Goal: Task Accomplishment & Management: Use online tool/utility

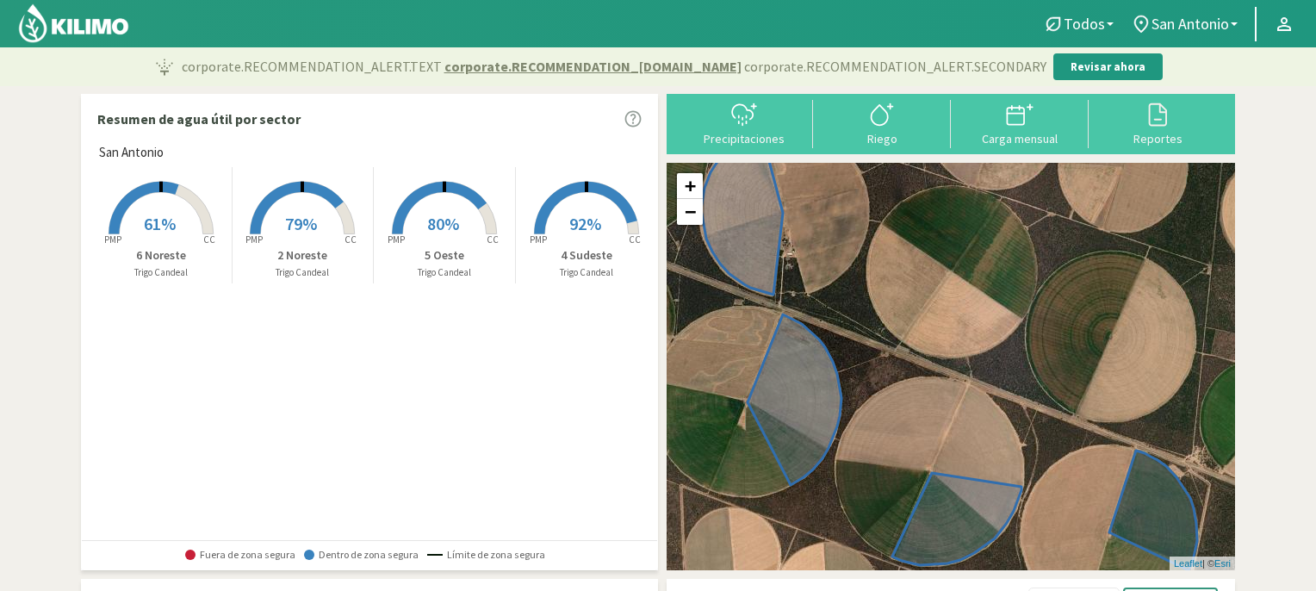
click at [285, 217] on span "79%" at bounding box center [301, 224] width 32 height 22
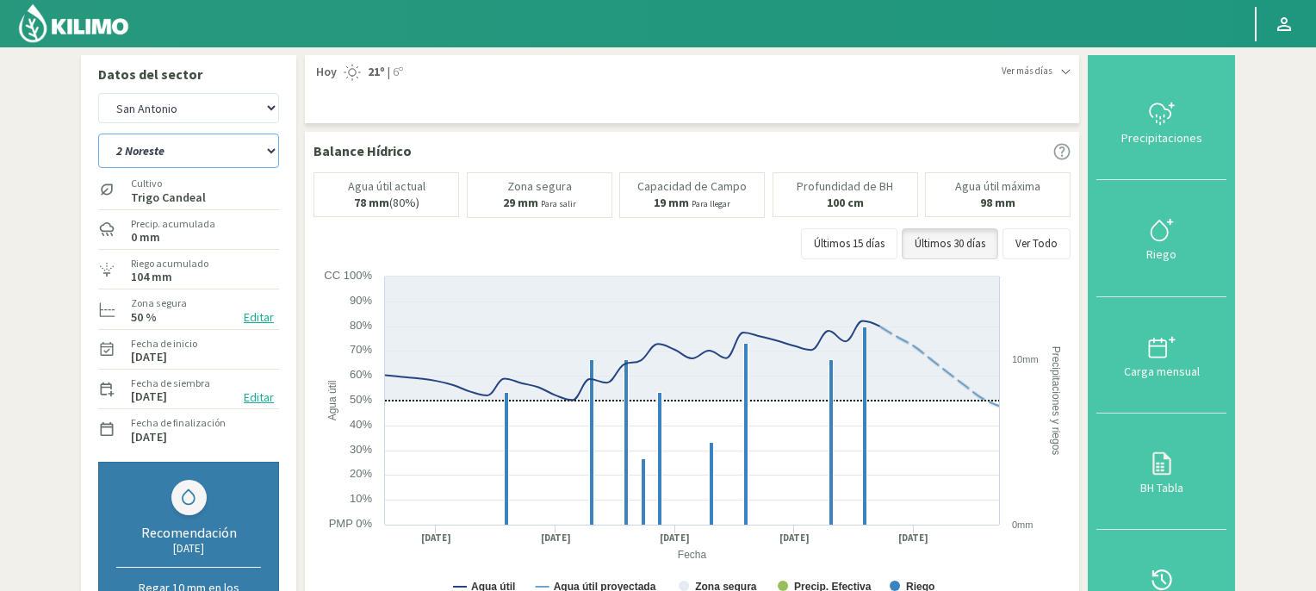
click at [272, 151] on select "2 Noreste 4 Sudeste 5 Oeste 6 Noreste" at bounding box center [188, 151] width 181 height 34
select select "1: Object"
click at [98, 134] on select "2 Noreste 4 Sudeste 5 Oeste 6 Noreste" at bounding box center [188, 151] width 181 height 34
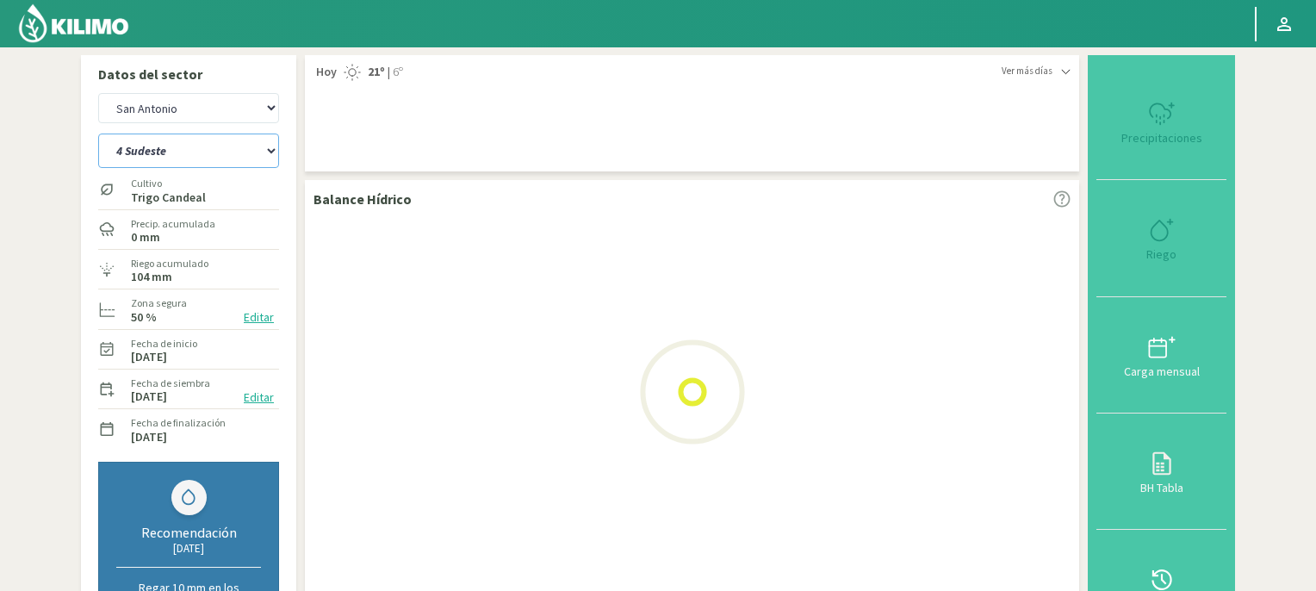
select select "2: Object"
select select "5: Object"
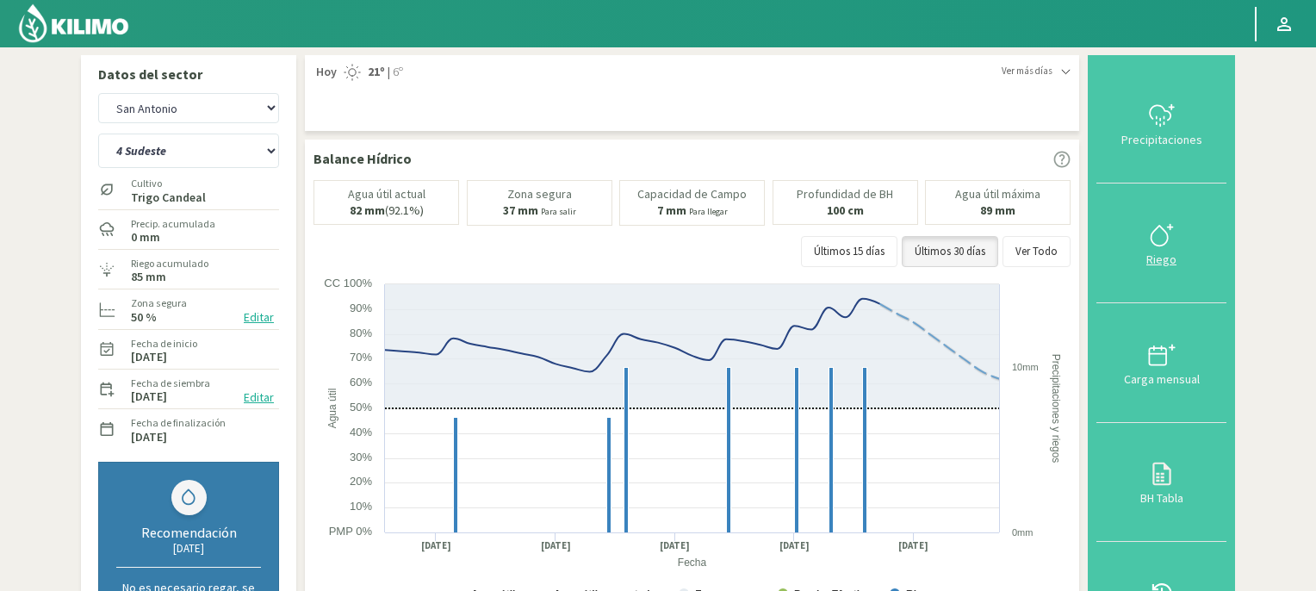
click at [1163, 244] on icon at bounding box center [1159, 236] width 16 height 20
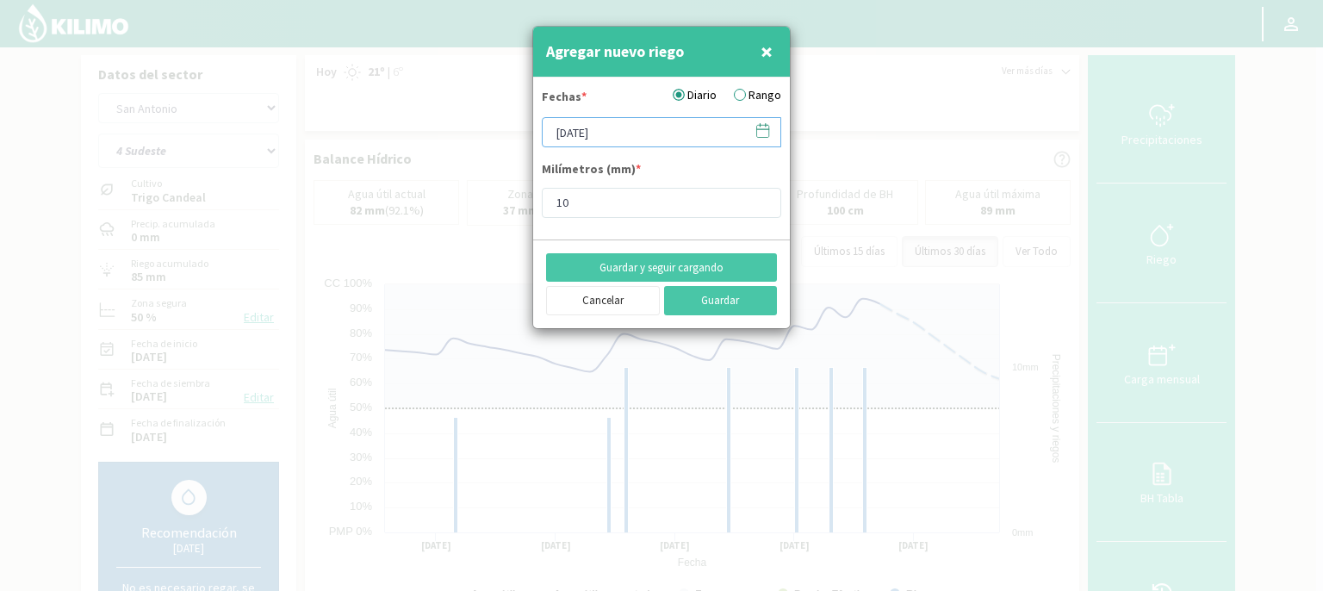
click at [656, 125] on input "[DATE]" at bounding box center [661, 132] width 239 height 30
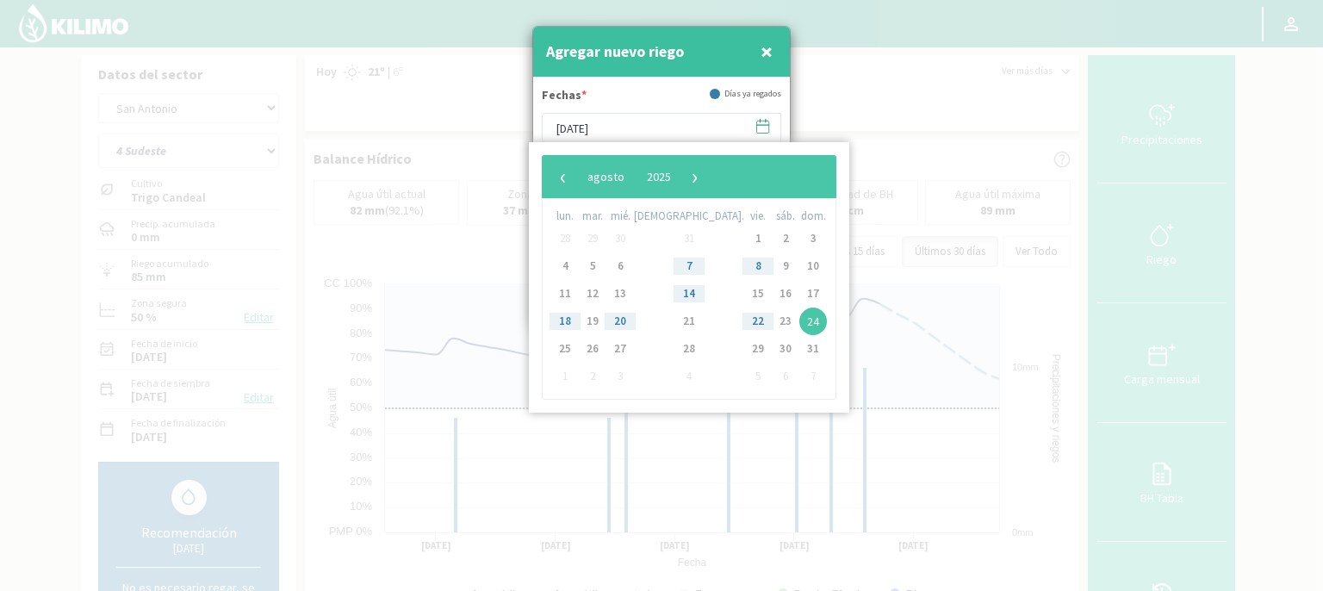
click at [799, 324] on span "24" at bounding box center [813, 322] width 28 height 28
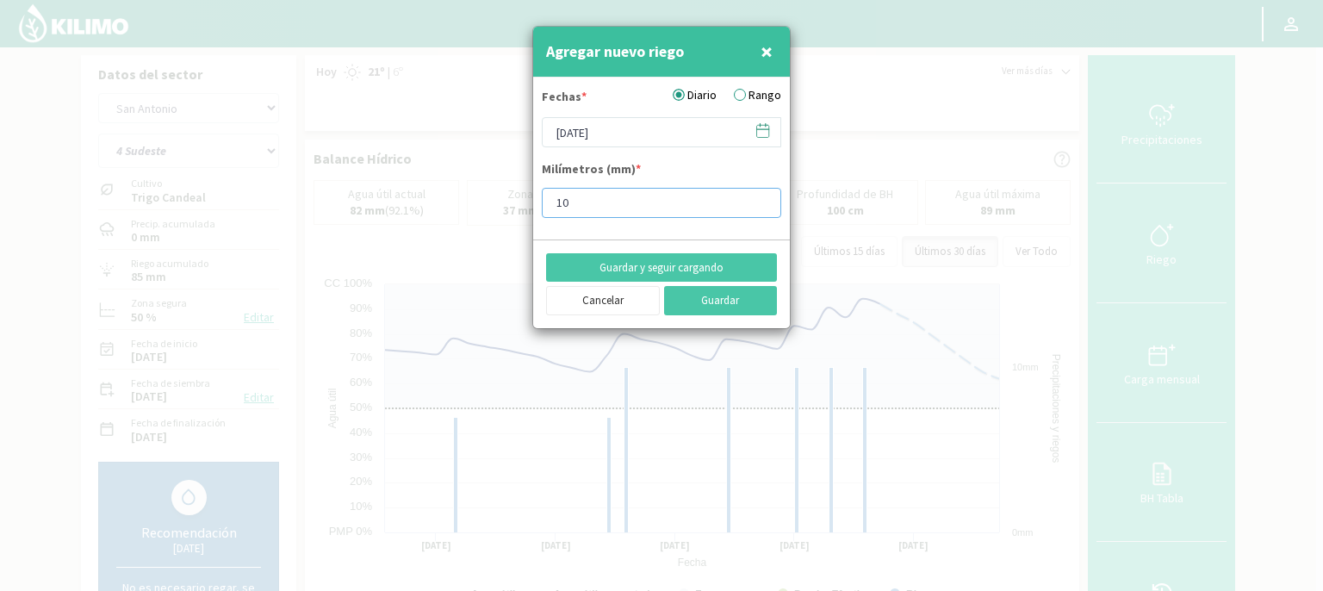
click at [593, 205] on input "10" at bounding box center [661, 203] width 239 height 30
type input "1"
type input "9"
click at [714, 301] on button "Guardar" at bounding box center [721, 300] width 114 height 29
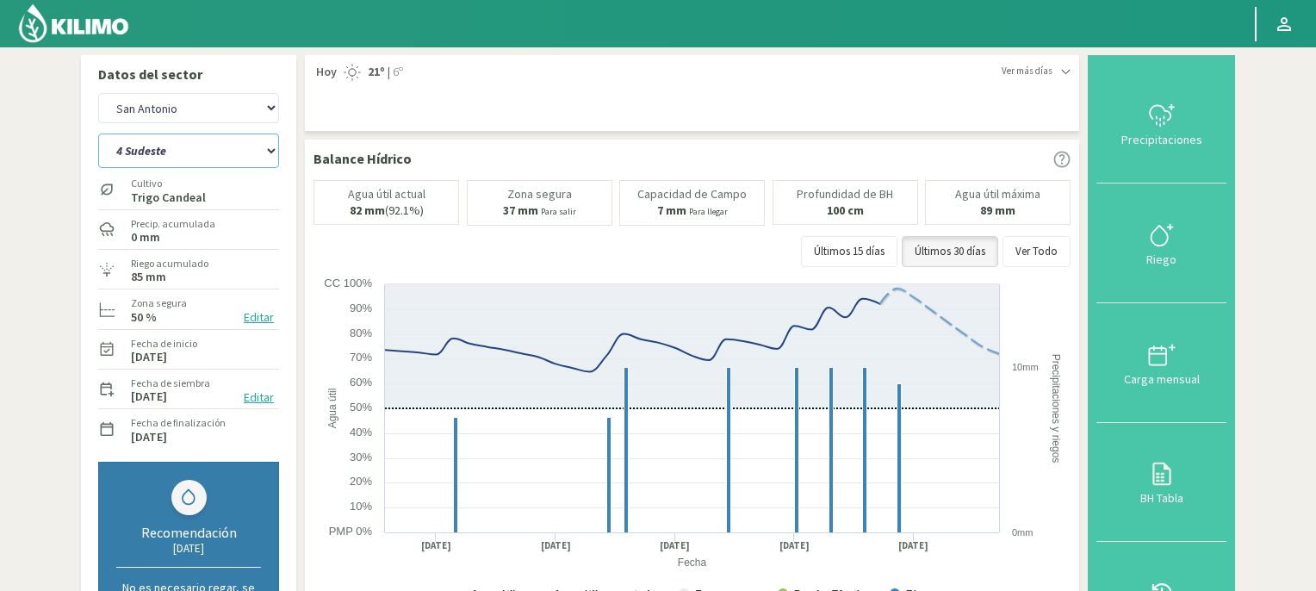
click at [272, 152] on select "2 Noreste 4 Sudeste 5 Oeste 6 Noreste" at bounding box center [188, 151] width 181 height 34
select select "6: Object"
click at [98, 134] on select "2 Noreste 4 Sudeste 5 Oeste 6 Noreste" at bounding box center [188, 151] width 181 height 34
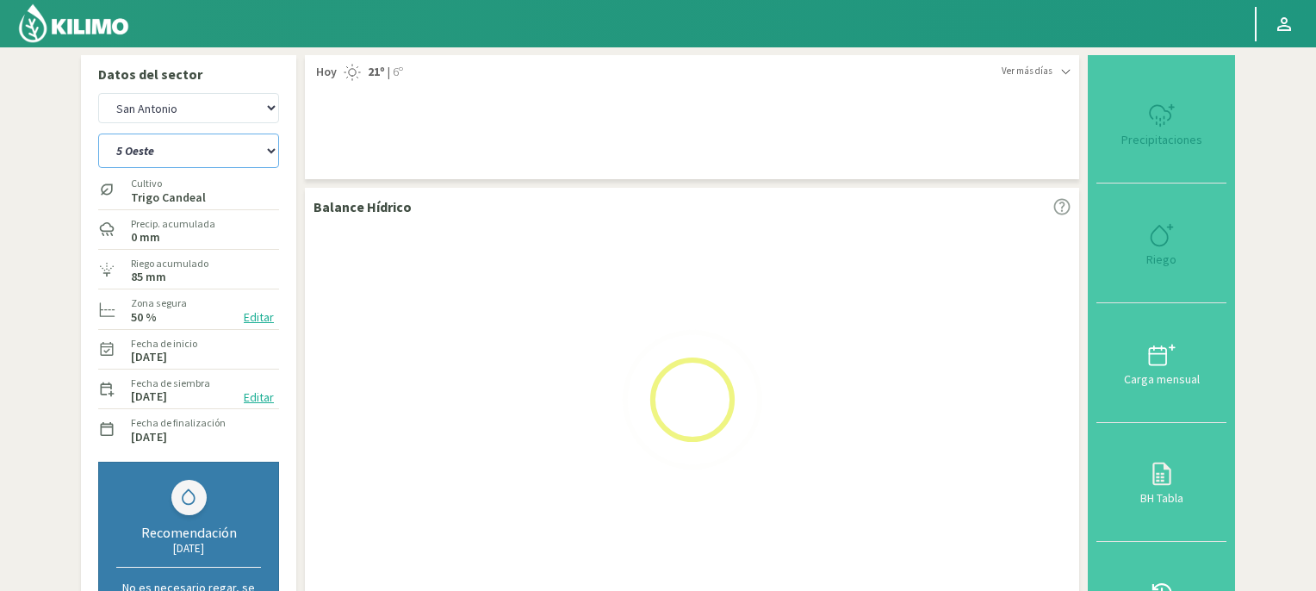
select select "4: Object"
select select "10: Object"
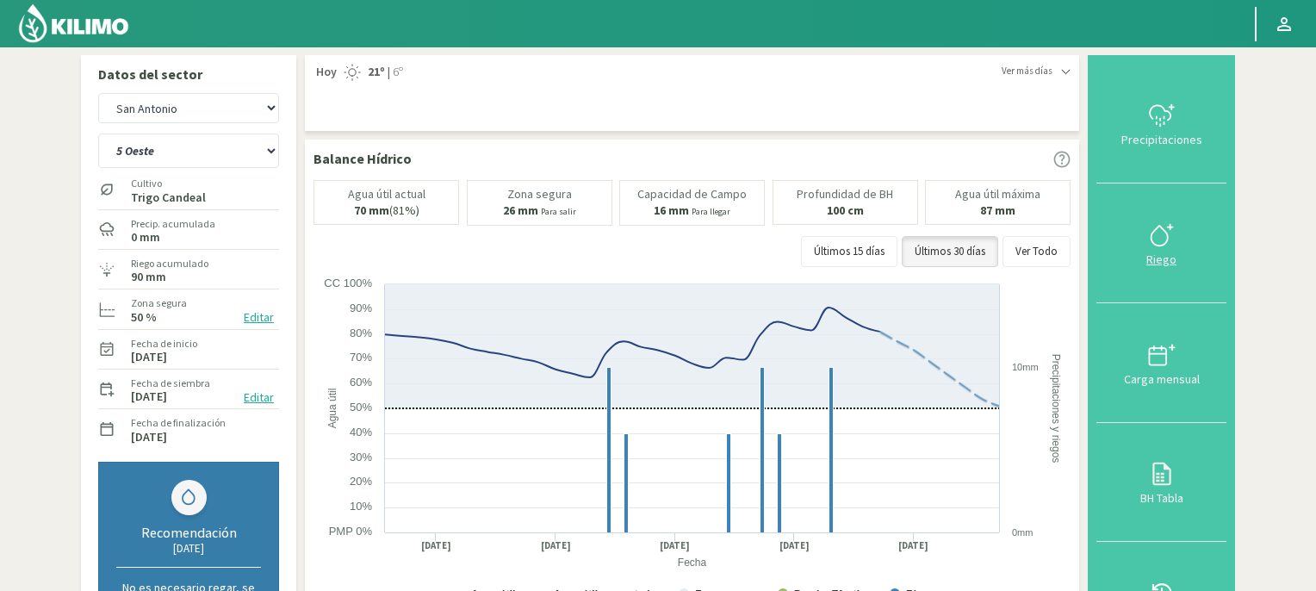
click at [1166, 235] on icon at bounding box center [1162, 235] width 28 height 28
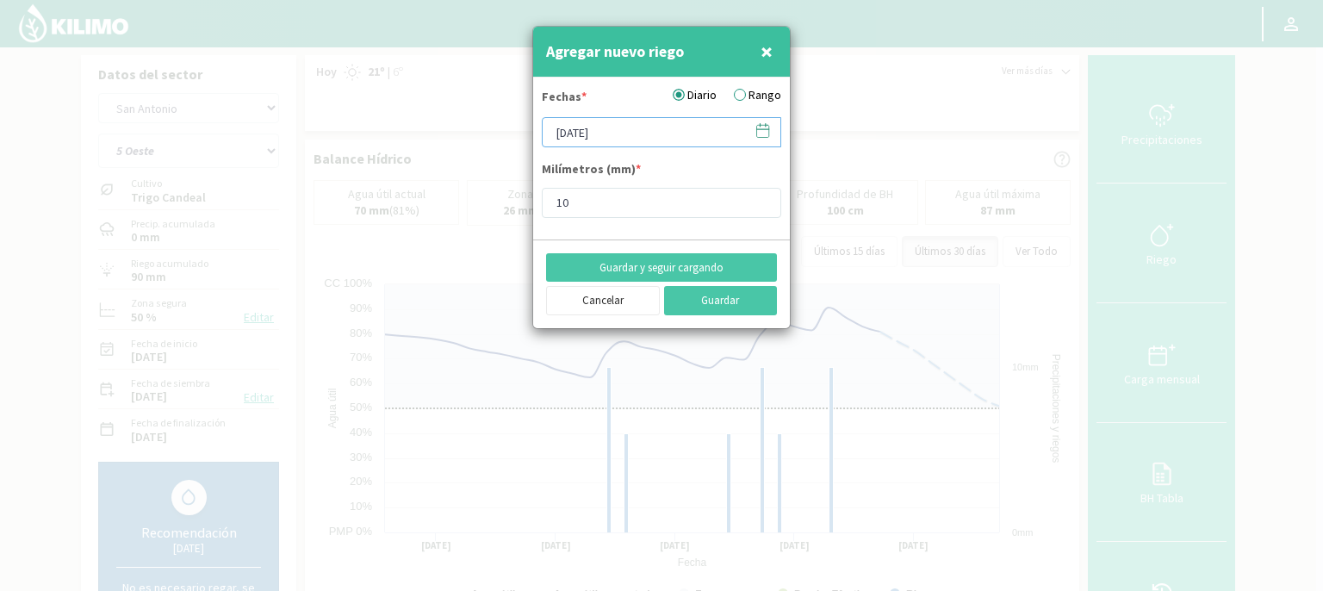
click at [652, 133] on input "[DATE]" at bounding box center [661, 132] width 239 height 30
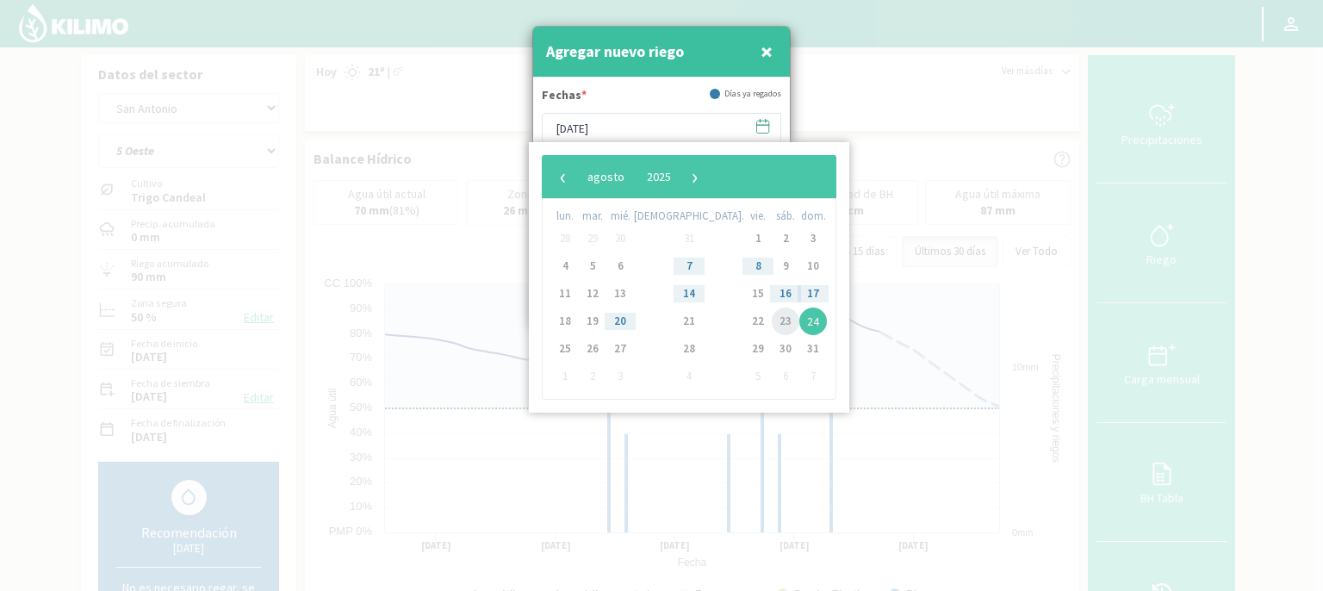
click at [772, 320] on span "23" at bounding box center [786, 322] width 28 height 28
type input "[DATE]"
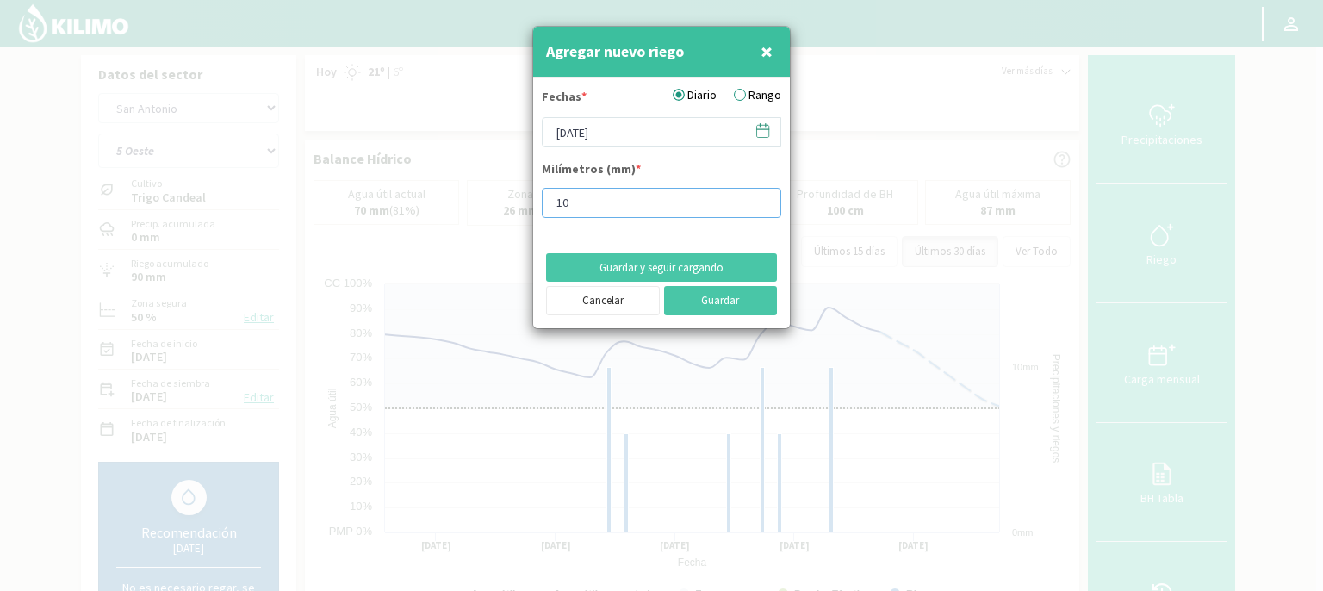
click at [593, 208] on input "10" at bounding box center [661, 203] width 239 height 30
type input "1"
type input "8"
click at [700, 300] on button "Guardar" at bounding box center [721, 300] width 114 height 29
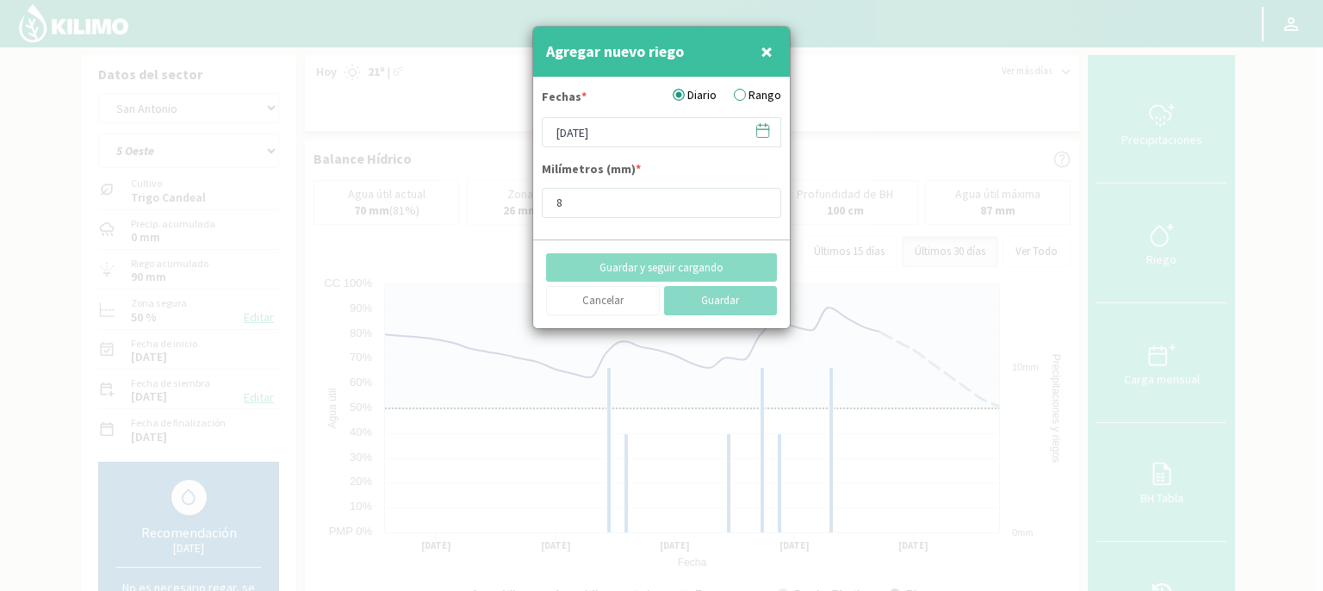
type input "[DATE]"
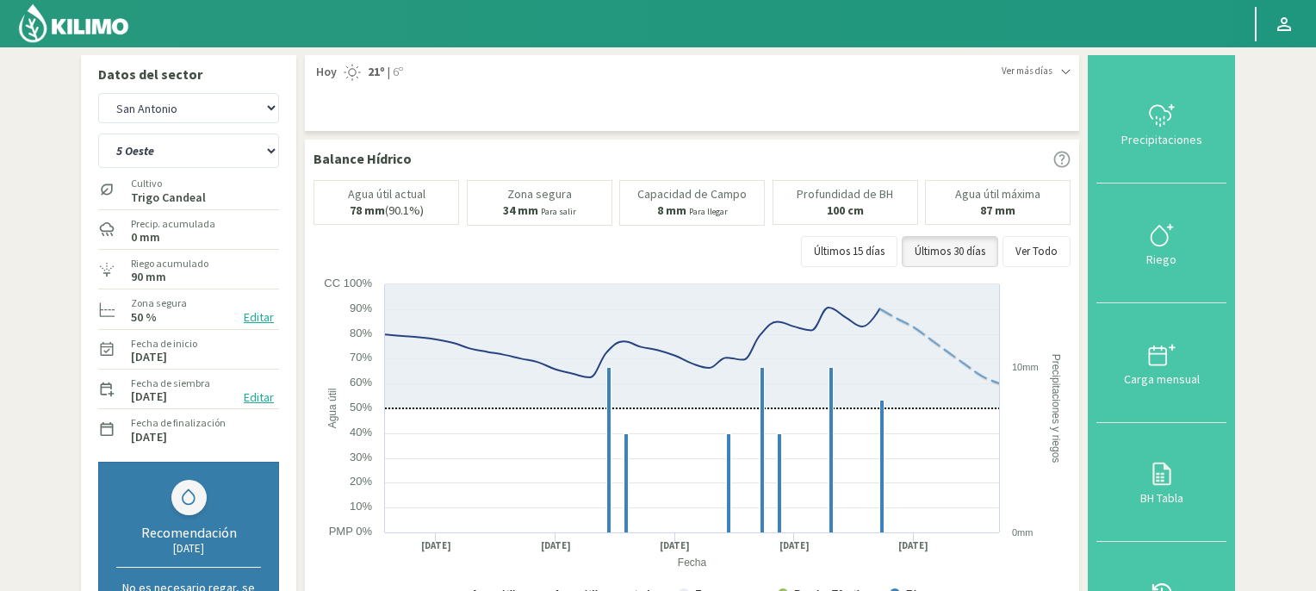
click at [87, 22] on img at bounding box center [73, 23] width 113 height 41
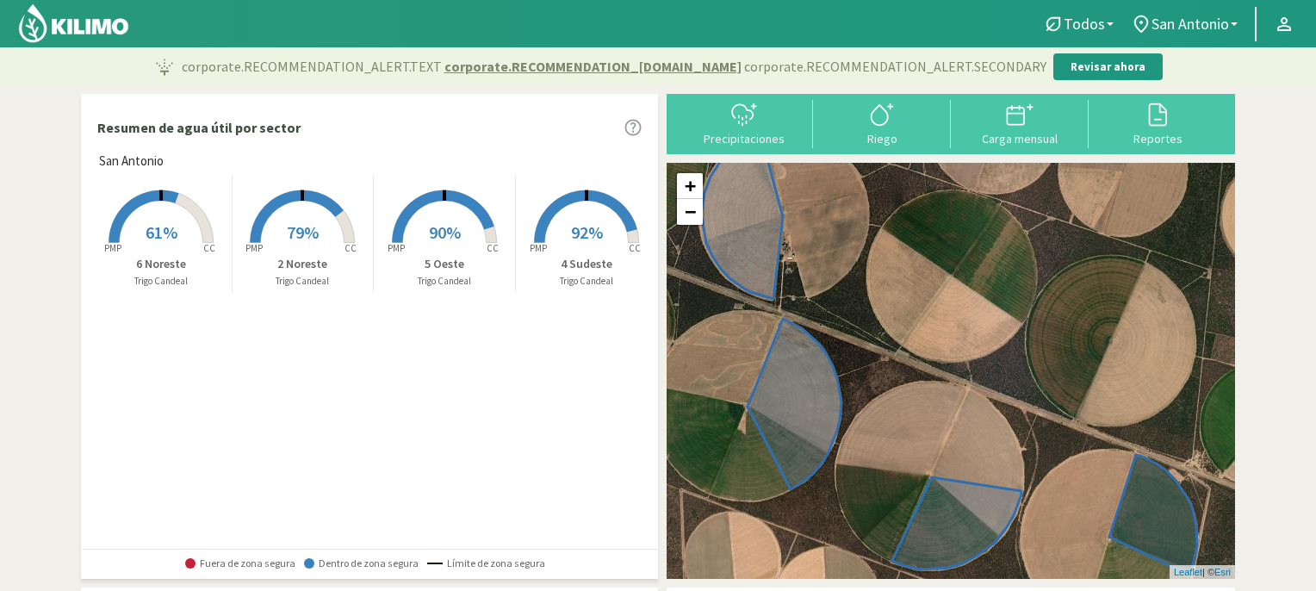
click at [157, 226] on span "61%" at bounding box center [162, 232] width 32 height 22
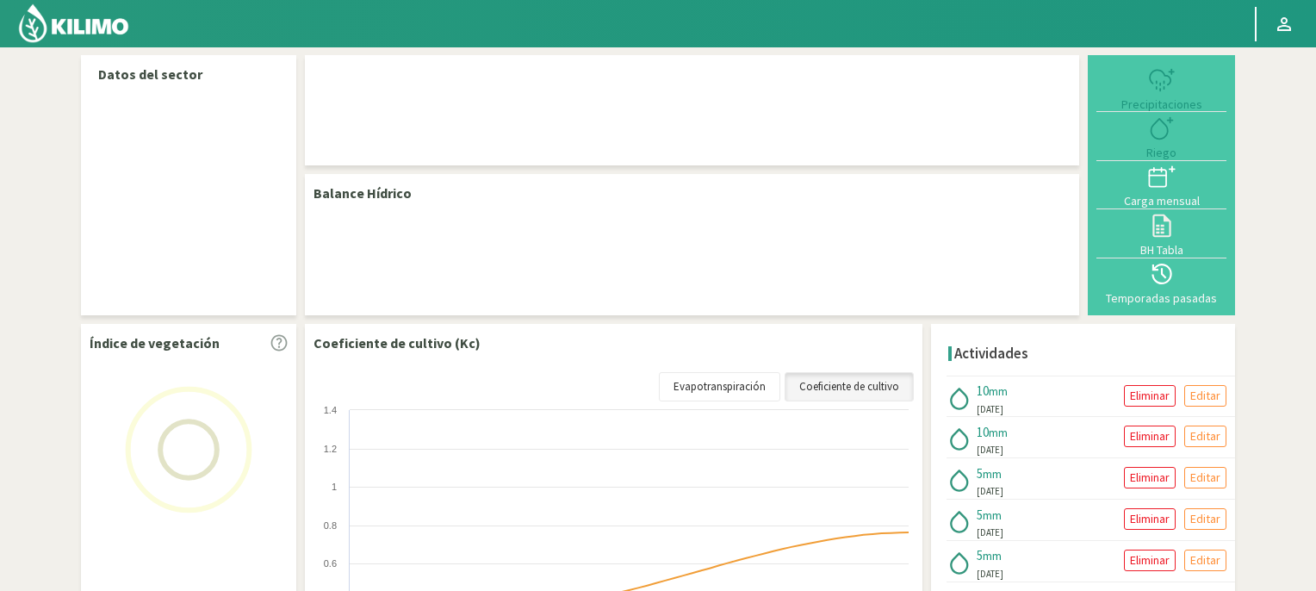
select select "3: Object"
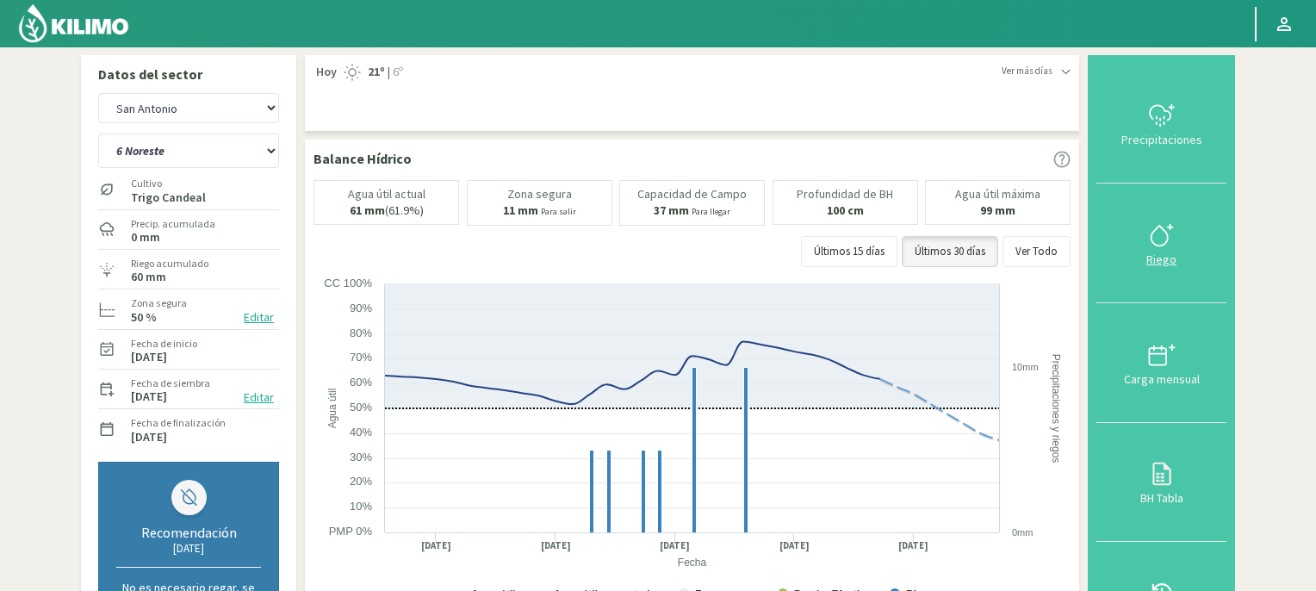
click at [1170, 239] on icon at bounding box center [1162, 235] width 28 height 28
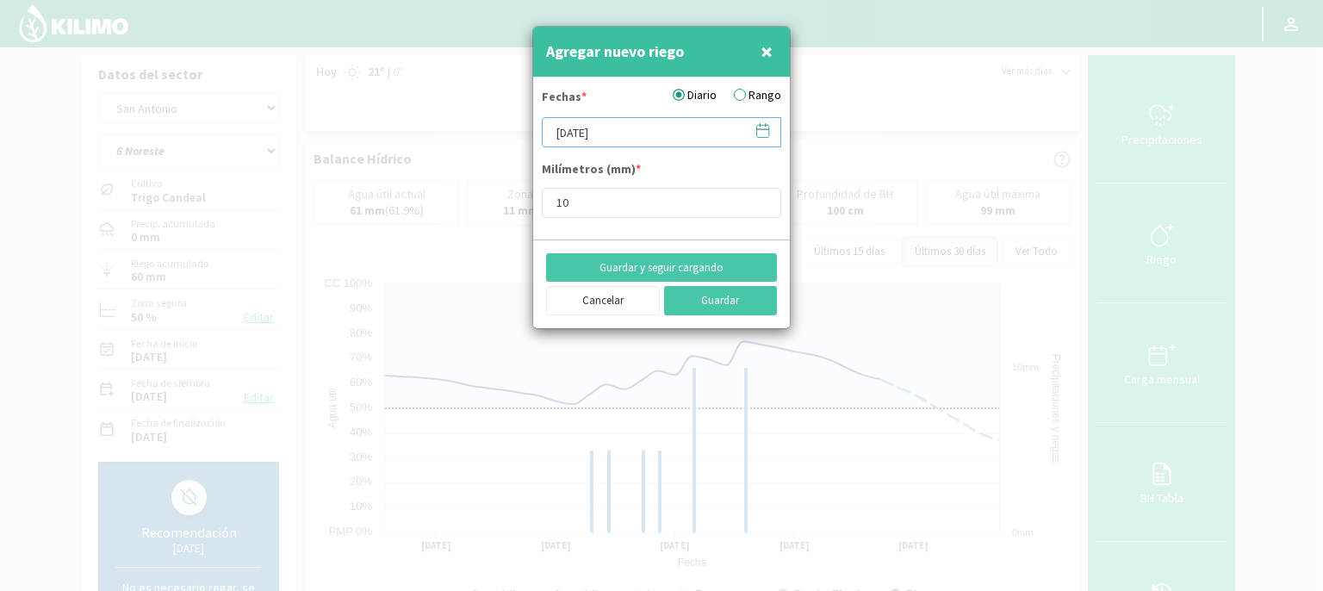
click at [694, 132] on input "[DATE]" at bounding box center [661, 132] width 239 height 30
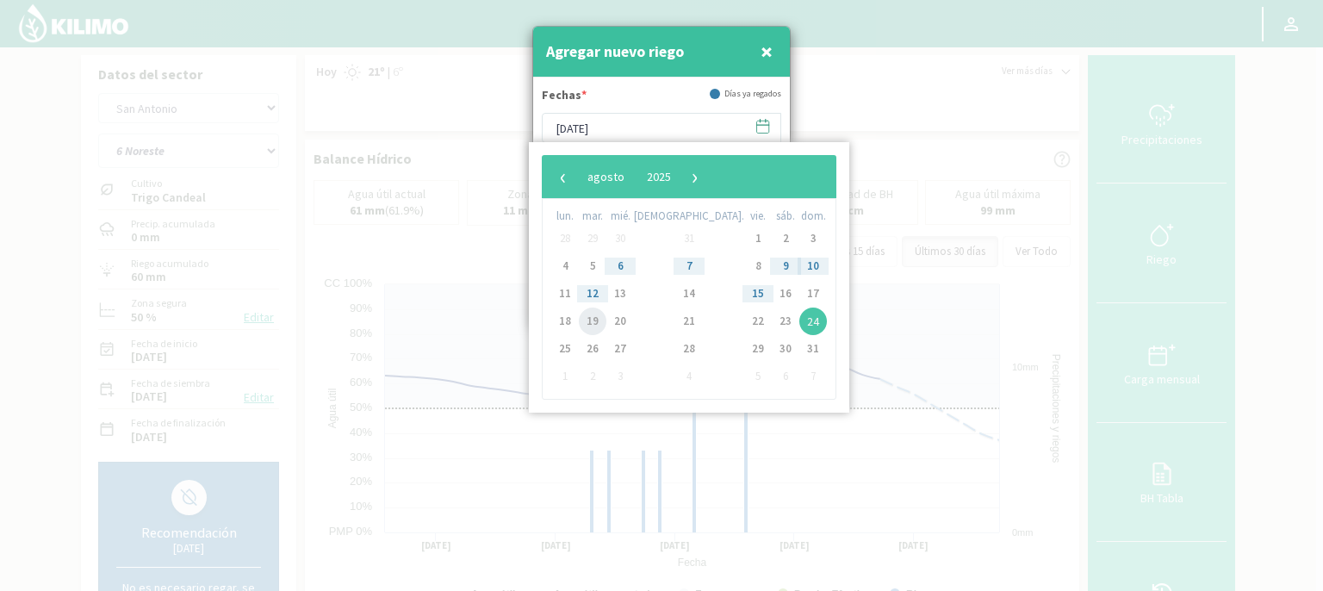
click at [606, 320] on span "19" at bounding box center [593, 322] width 28 height 28
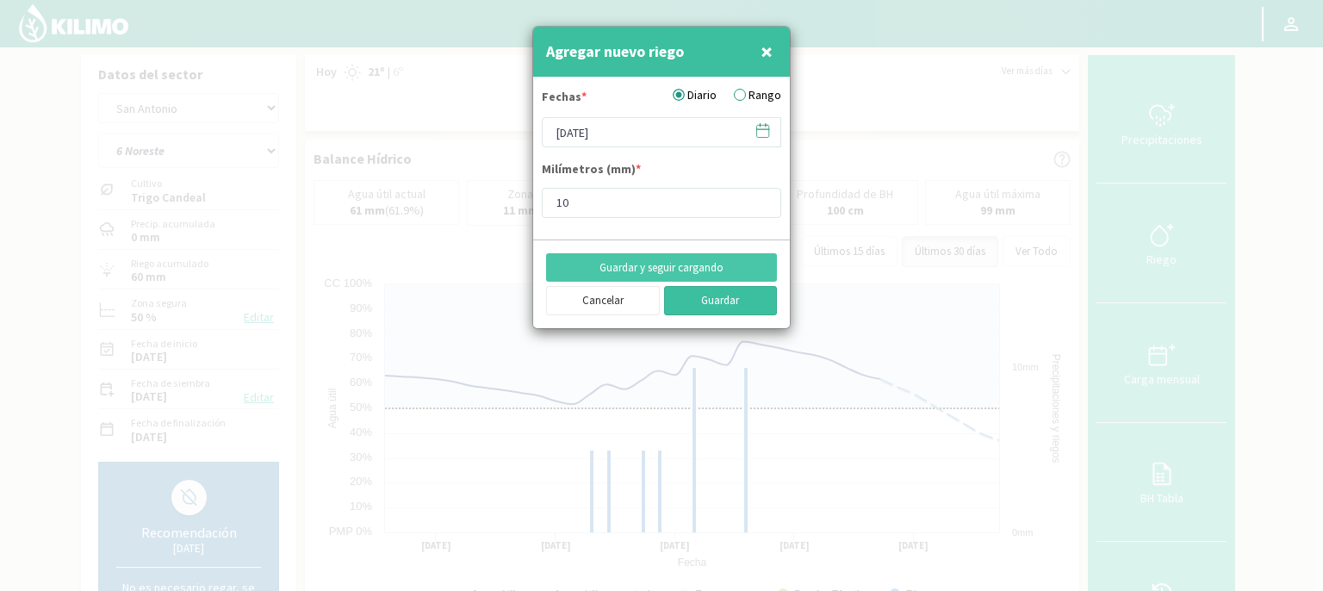
click at [742, 301] on button "Guardar" at bounding box center [721, 300] width 114 height 29
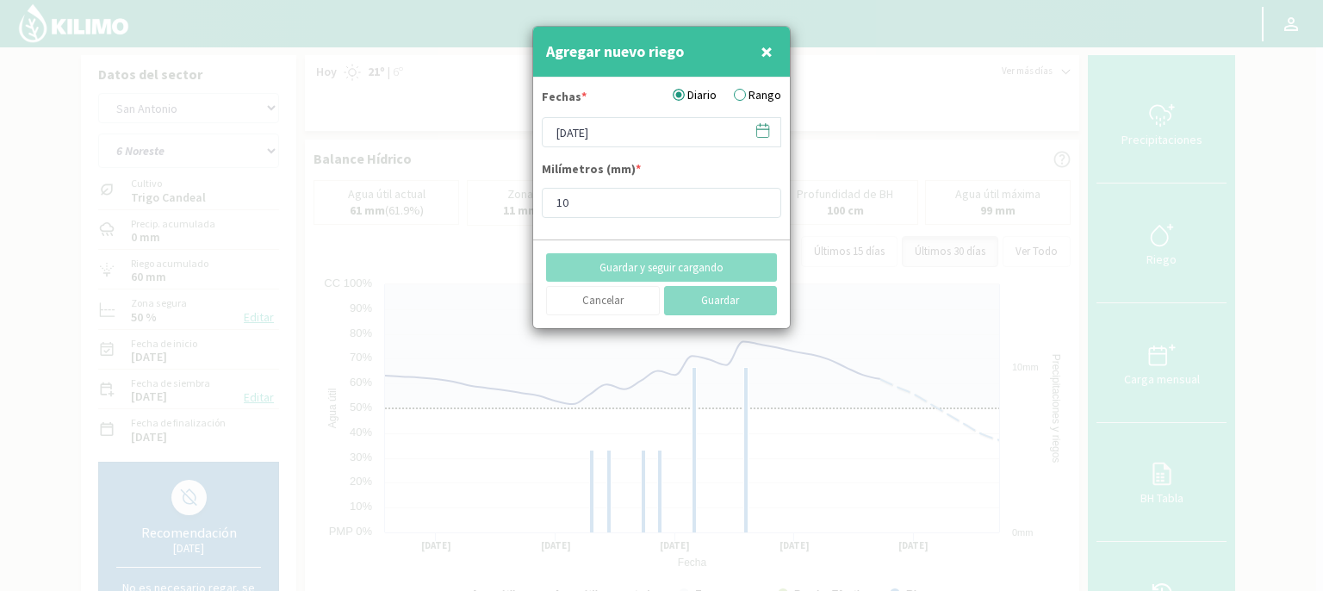
type input "[DATE]"
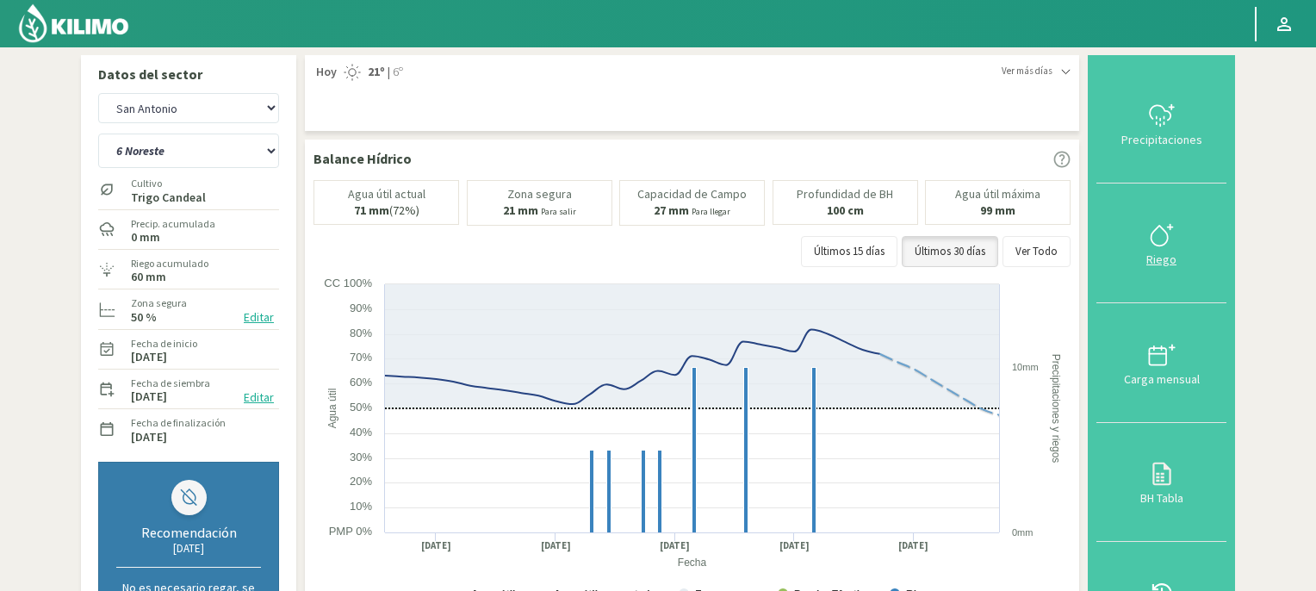
click at [1161, 239] on icon at bounding box center [1162, 235] width 28 height 28
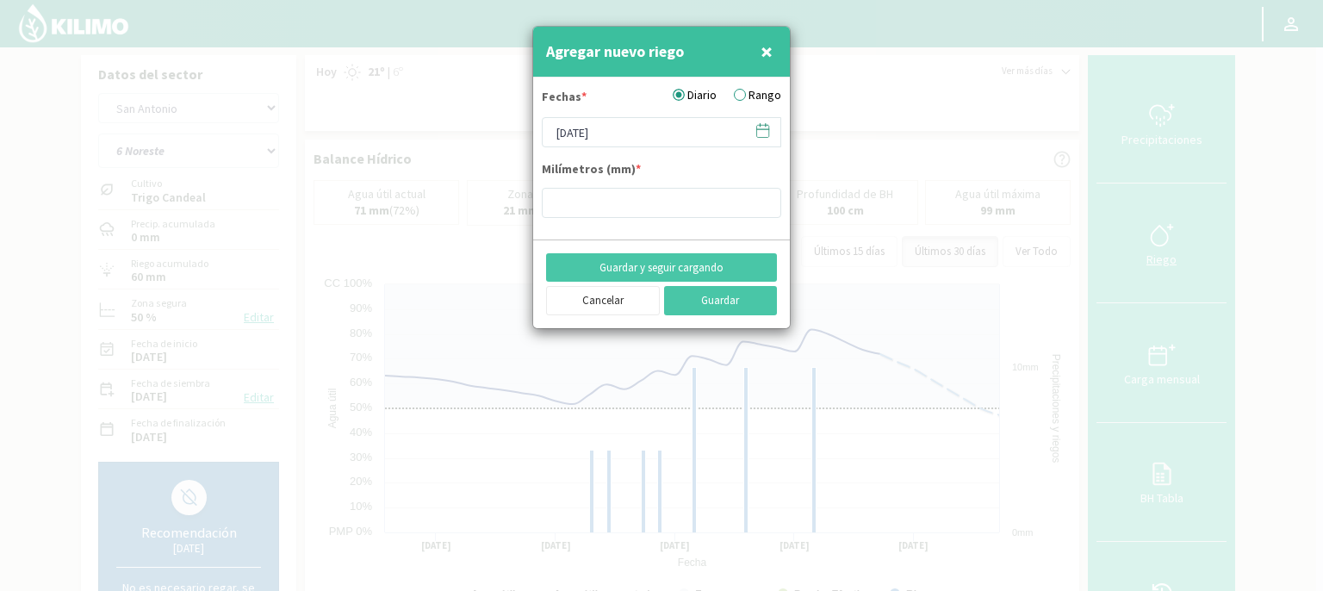
type input "10"
click at [704, 297] on button "Guardar" at bounding box center [721, 300] width 114 height 29
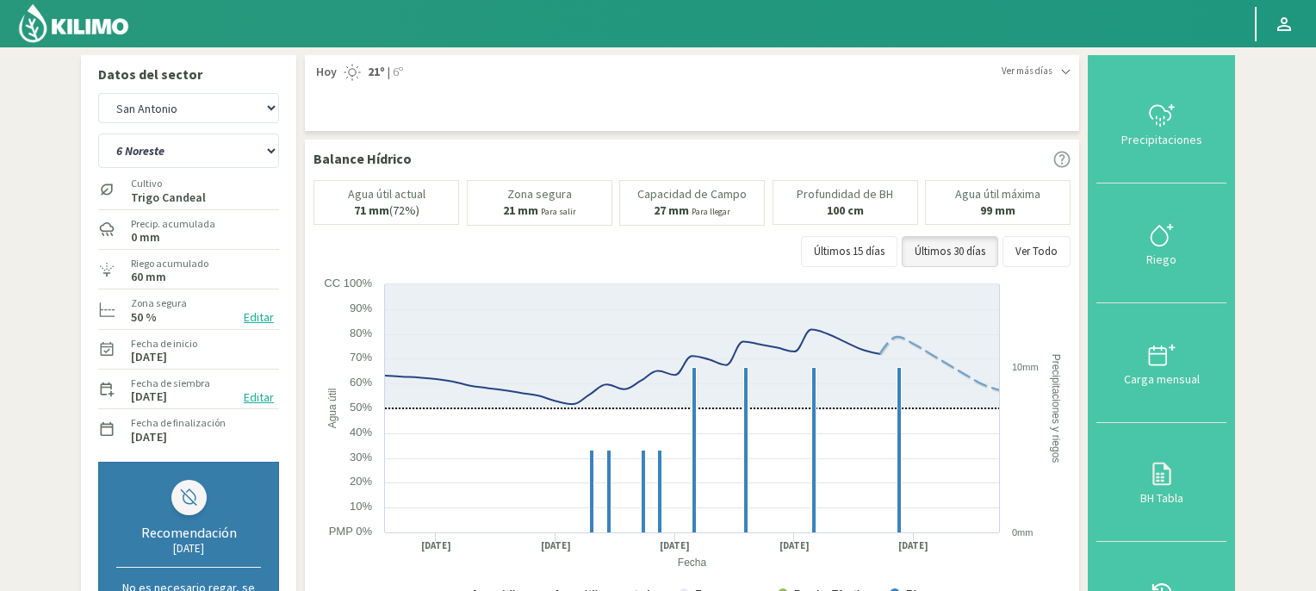
click at [86, 23] on img at bounding box center [73, 23] width 113 height 41
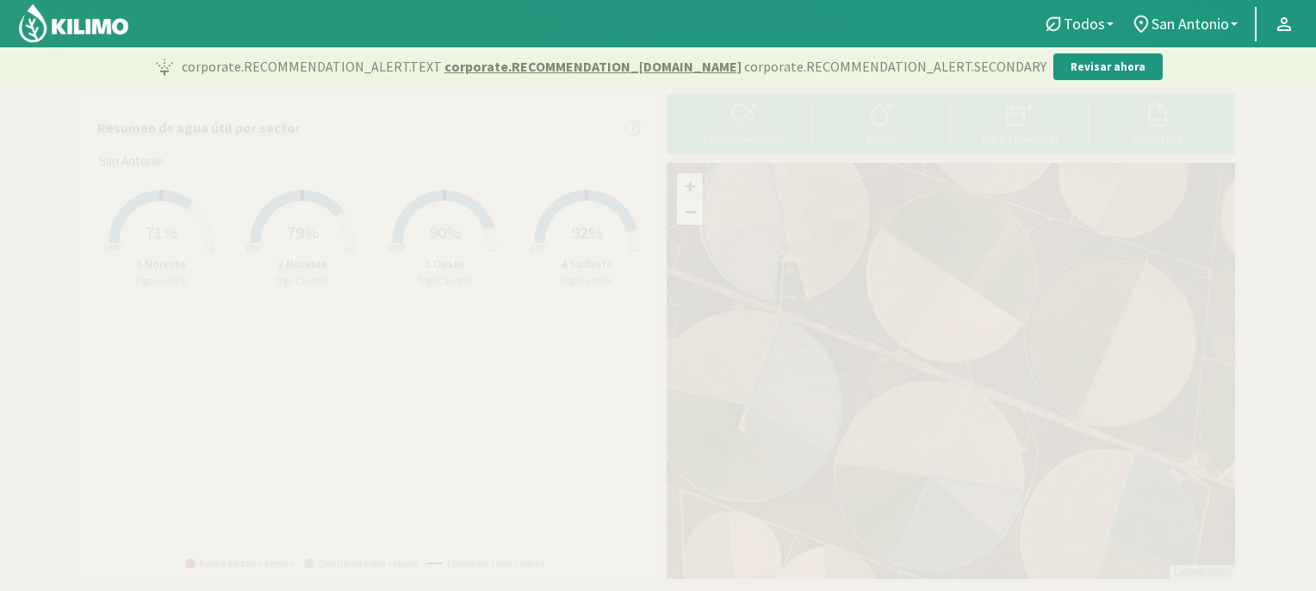
scroll to position [487, 0]
